Goal: Task Accomplishment & Management: Use online tool/utility

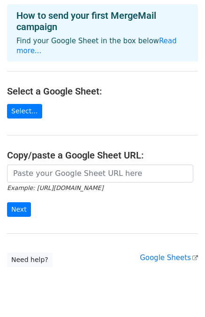
scroll to position [58, 0]
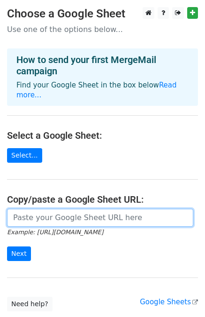
click at [45, 209] on input "url" at bounding box center [100, 218] width 187 height 18
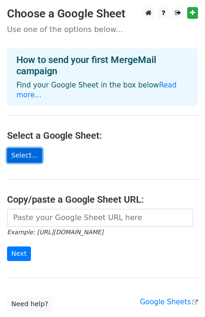
click at [17, 148] on link "Select..." at bounding box center [24, 155] width 35 height 15
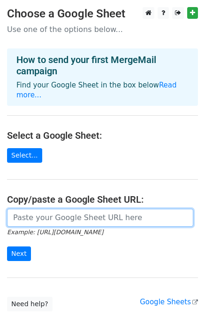
click at [81, 209] on input "url" at bounding box center [100, 218] width 187 height 18
paste input "[URL][DOMAIN_NAME]"
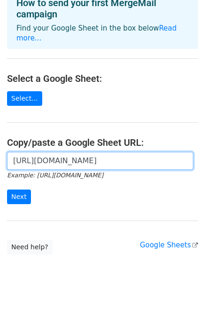
scroll to position [58, 0]
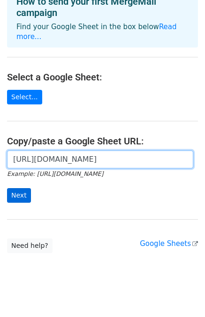
type input "[URL][DOMAIN_NAME]"
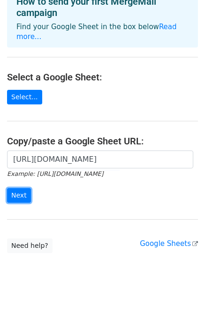
scroll to position [0, 0]
click at [17, 177] on form "https://docs.google.com/spreadsheets/d/16SVwCjR7j5xDBcIy5ZMTHDjBuadjzIlmQLic70Y…" at bounding box center [102, 176] width 191 height 53
click at [17, 188] on input "Next" at bounding box center [19, 195] width 24 height 15
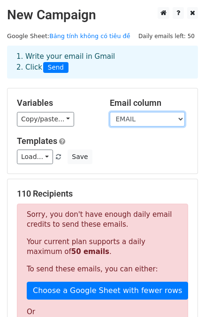
click at [126, 118] on select "STT XƯNG HÔ HỌ TÊN EMAIL" at bounding box center [147, 119] width 75 height 15
click at [110, 112] on select "STT XƯNG HÔ HỌ TÊN EMAIL" at bounding box center [147, 119] width 75 height 15
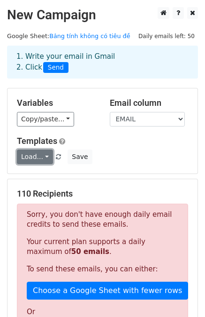
click at [40, 155] on link "Load..." at bounding box center [35, 156] width 36 height 15
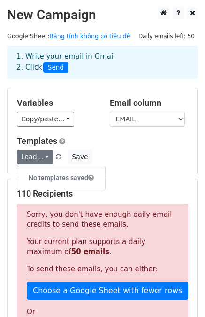
click at [106, 144] on h5 "Templates" at bounding box center [103, 141] width 172 height 10
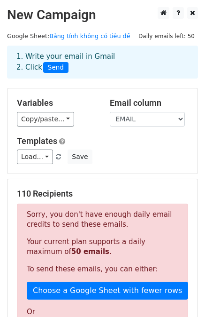
click at [47, 196] on h5 "110 Recipients" at bounding box center [103, 193] width 172 height 10
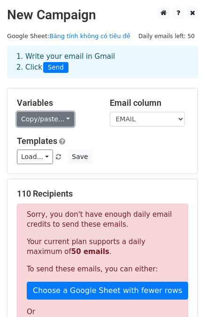
click at [40, 122] on link "Copy/paste..." at bounding box center [45, 119] width 57 height 15
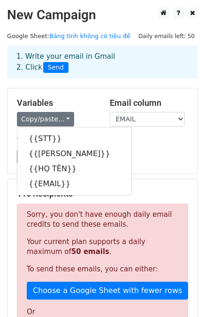
click at [76, 110] on div "Variables Copy/paste... {{STT}} {{XƯNG HÔ}} {{HỌ TÊN}} {{EMAIL}}" at bounding box center [56, 112] width 93 height 29
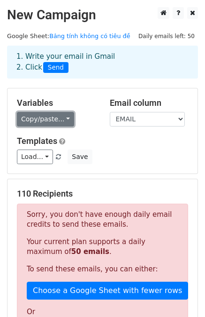
click at [39, 119] on link "Copy/paste..." at bounding box center [45, 119] width 57 height 15
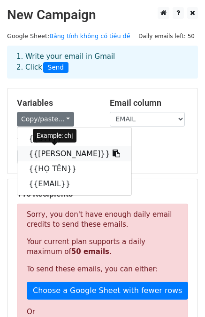
click at [46, 152] on link "{{XƯNG HÔ}}" at bounding box center [74, 153] width 114 height 15
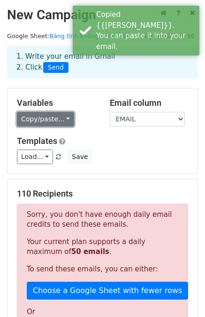
click at [47, 117] on link "Copy/paste..." at bounding box center [45, 119] width 57 height 15
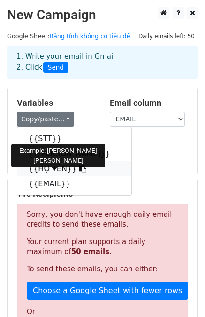
click at [79, 169] on icon at bounding box center [83, 169] width 8 height 8
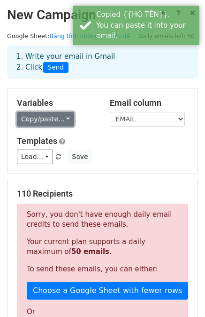
click at [56, 121] on link "Copy/paste..." at bounding box center [45, 119] width 57 height 15
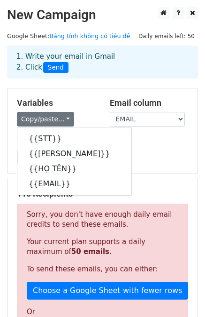
click at [102, 137] on h5 "Templates" at bounding box center [103, 141] width 172 height 10
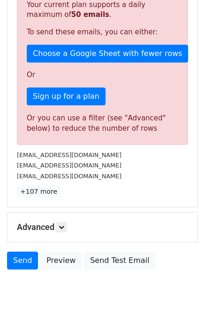
scroll to position [267, 0]
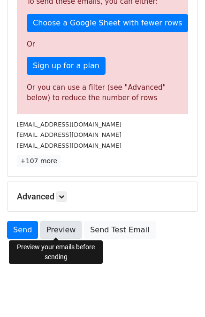
click at [56, 224] on link "Preview" at bounding box center [60, 230] width 41 height 18
click at [45, 226] on link "Preview" at bounding box center [60, 230] width 41 height 18
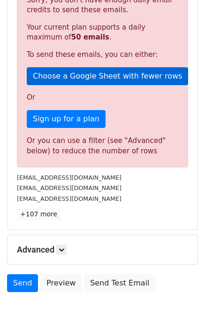
scroll to position [235, 0]
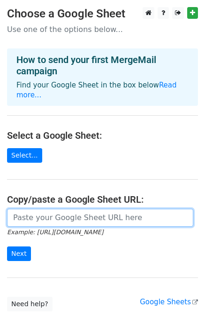
click at [36, 209] on input "url" at bounding box center [100, 218] width 187 height 18
paste input "https://docs.google.com/spreadsheets/d/16SVwCjR7j5xDBcIy5ZMTHDjBuadjzIlmQLic70Y…"
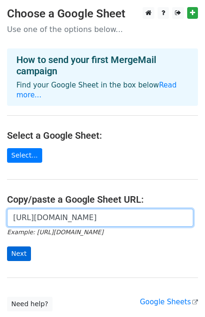
type input "https://docs.google.com/spreadsheets/d/16SVwCjR7j5xDBcIy5ZMTHDjBuadjzIlmQLic70Y…"
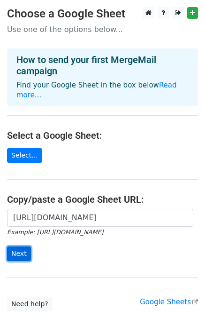
click at [12, 246] on input "Next" at bounding box center [19, 253] width 24 height 15
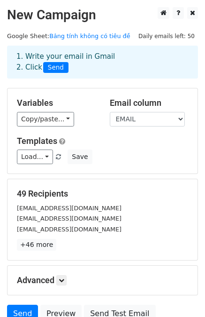
click at [116, 12] on h2 "New Campaign" at bounding box center [102, 15] width 191 height 16
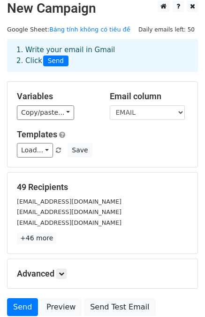
scroll to position [85, 0]
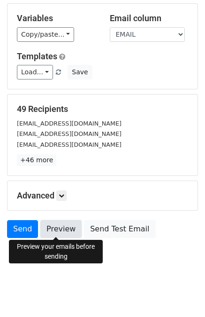
click at [60, 226] on link "Preview" at bounding box center [60, 229] width 41 height 18
click at [56, 228] on link "Preview" at bounding box center [60, 229] width 41 height 18
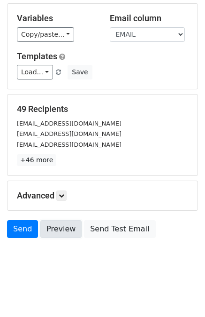
click at [55, 227] on link "Preview" at bounding box center [60, 229] width 41 height 18
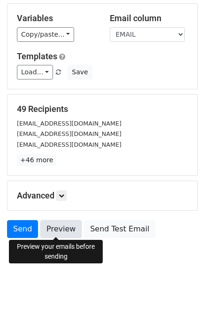
click at [57, 235] on link "Preview" at bounding box center [60, 229] width 41 height 18
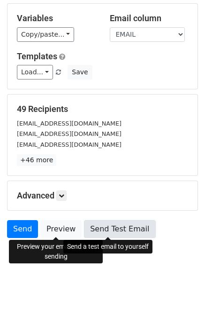
click at [113, 234] on link "Send Test Email" at bounding box center [119, 229] width 71 height 18
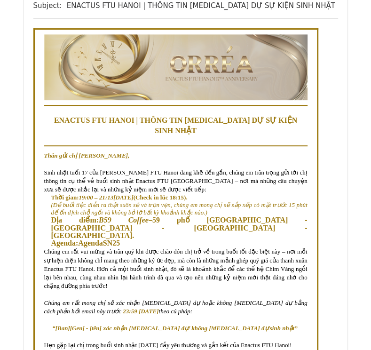
scroll to position [141, 0]
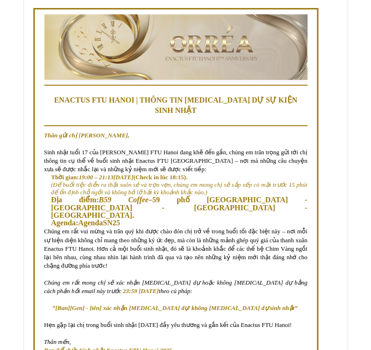
click at [102, 219] on span "AgendaSN25" at bounding box center [99, 223] width 42 height 8
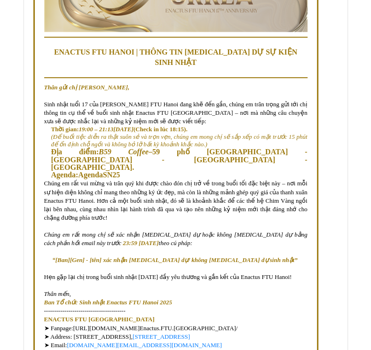
scroll to position [188, 0]
